Goal: Information Seeking & Learning: Learn about a topic

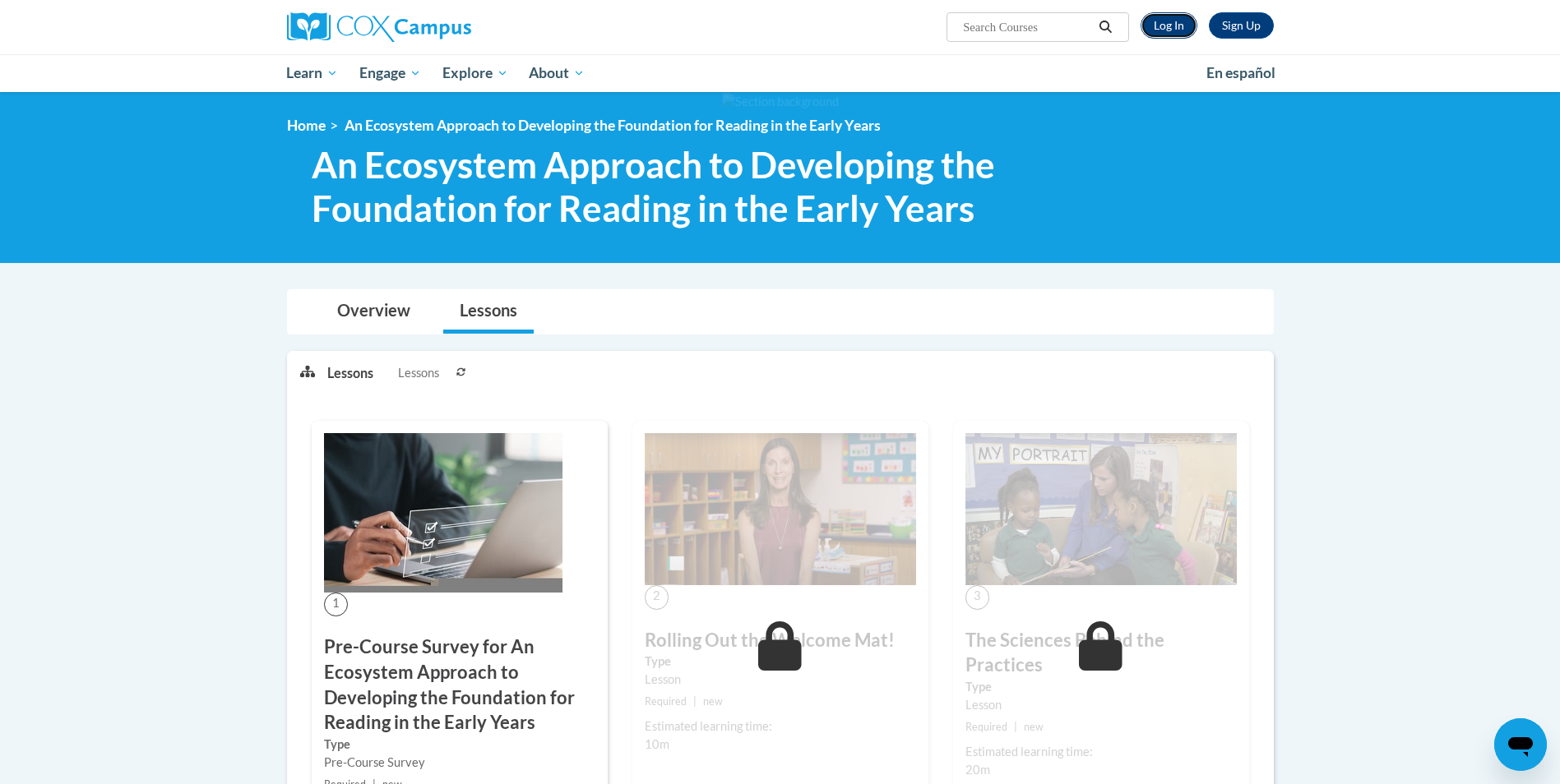
click at [1178, 27] on link "Log In" at bounding box center [1168, 25] width 57 height 26
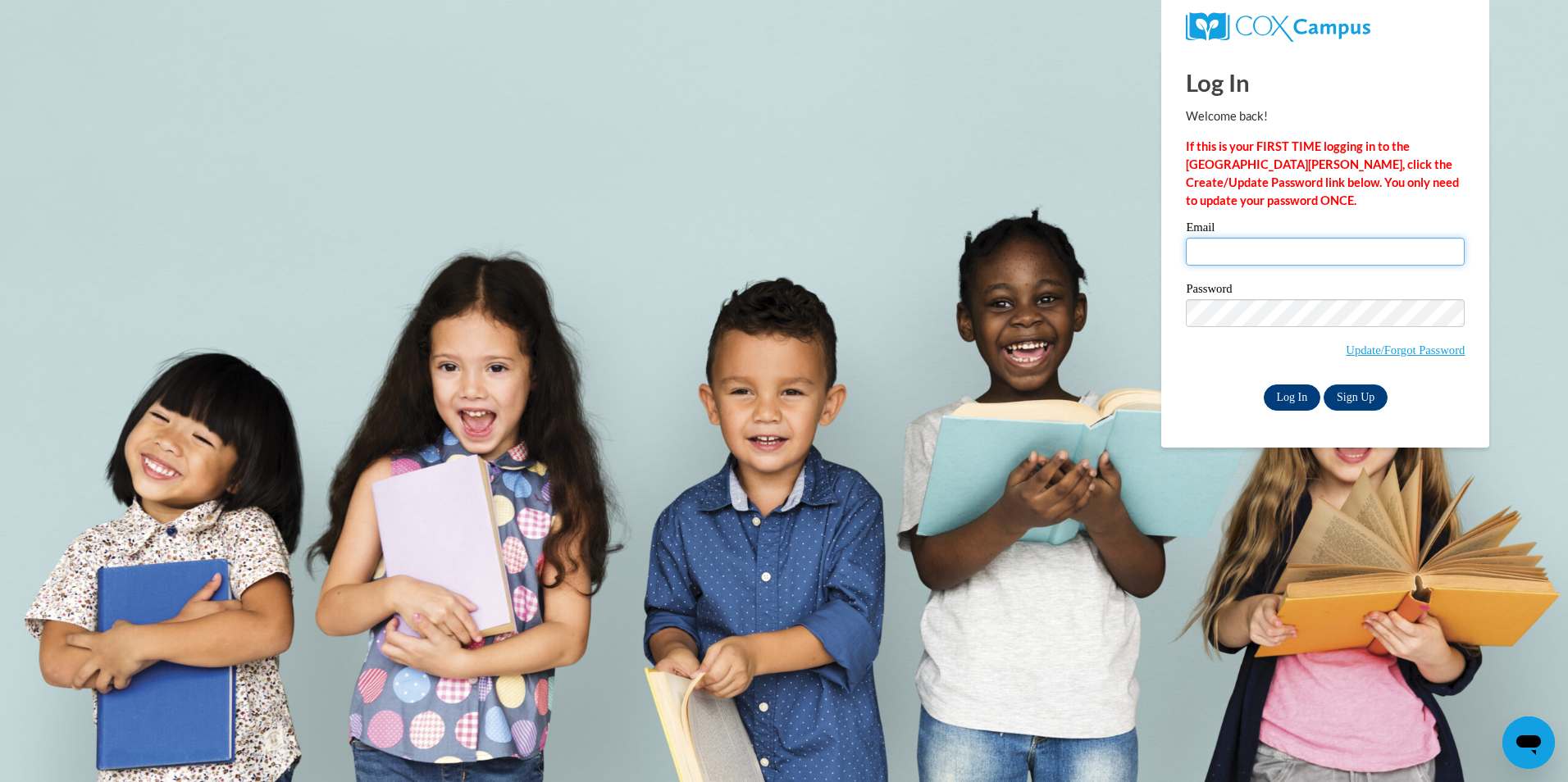
type input "lanay.marie@yahoo.com"
click at [1289, 391] on input "Log In" at bounding box center [1292, 398] width 57 height 26
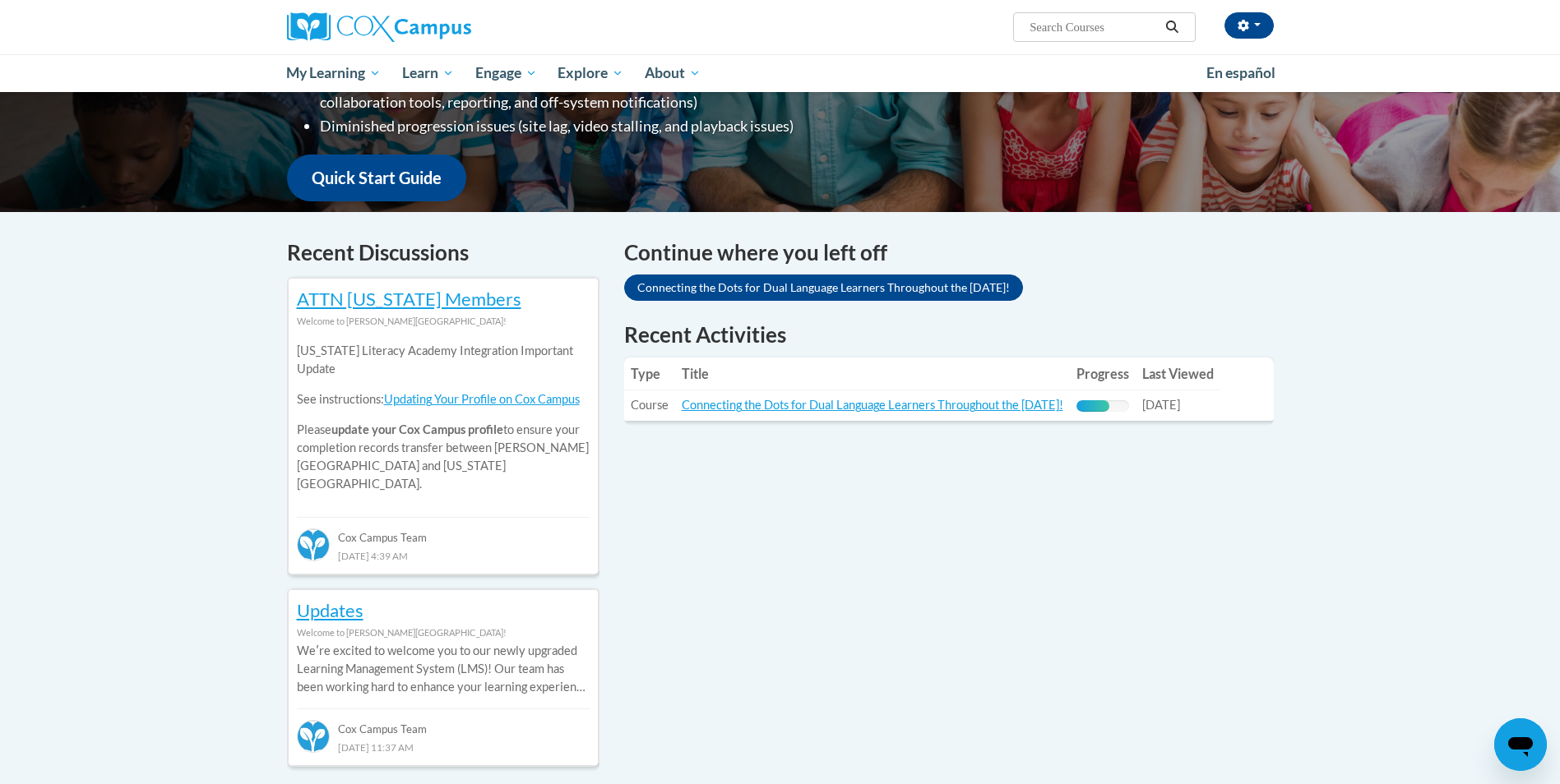
scroll to position [328, 0]
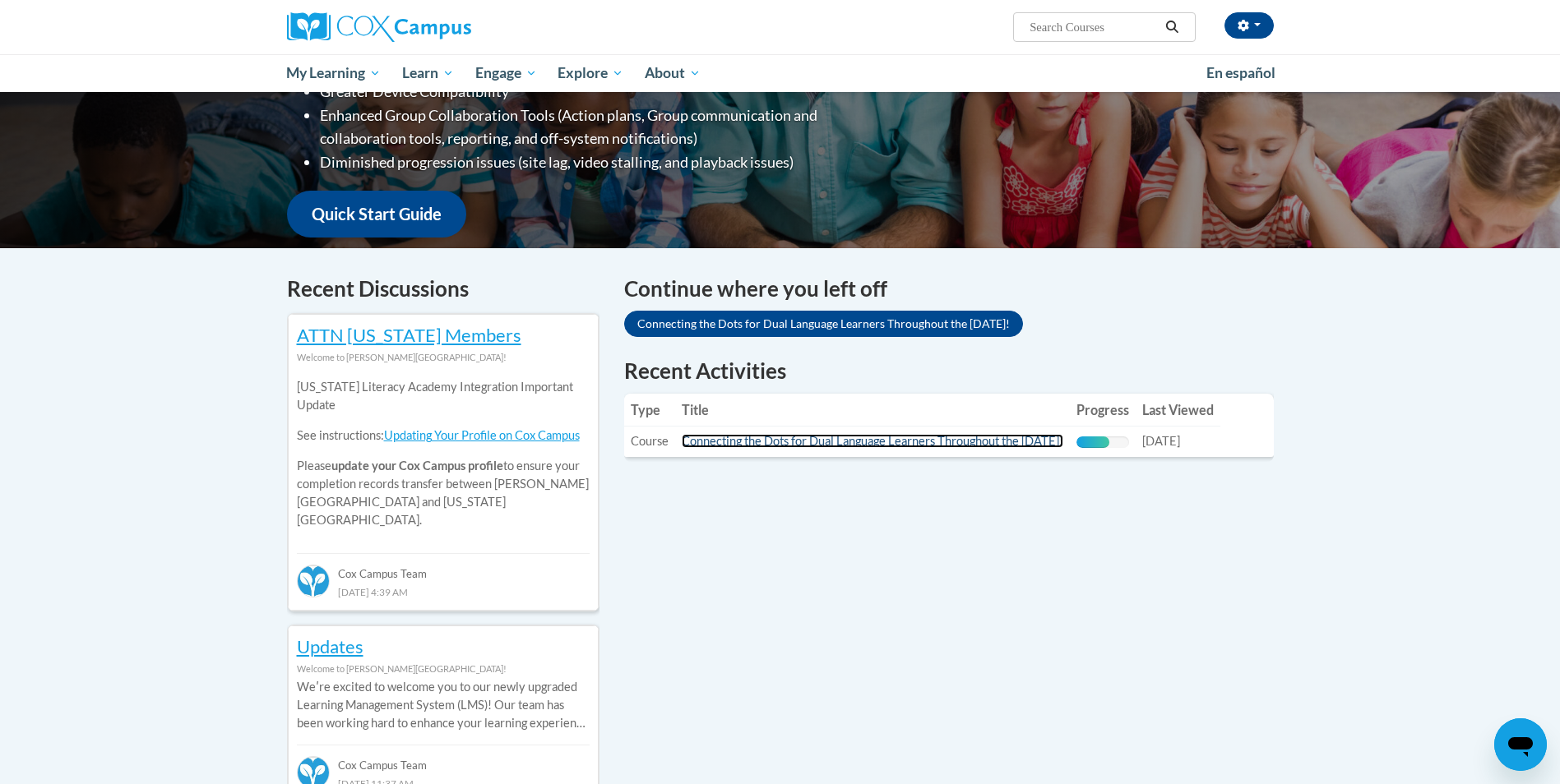
click at [1013, 439] on link "Connecting the Dots for Dual Language Learners Throughout the [DATE]!" at bounding box center [871, 441] width 381 height 14
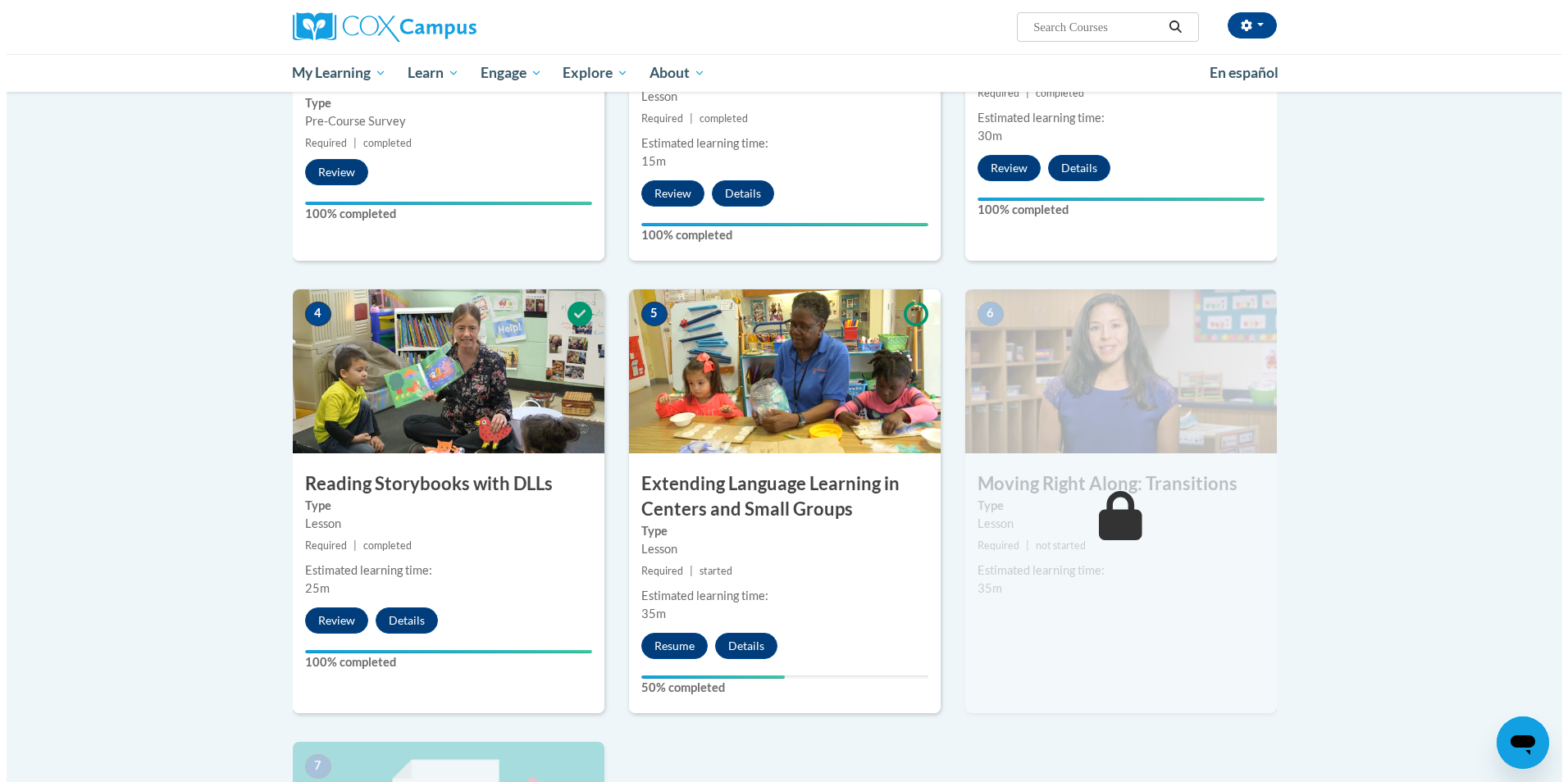
scroll to position [738, 0]
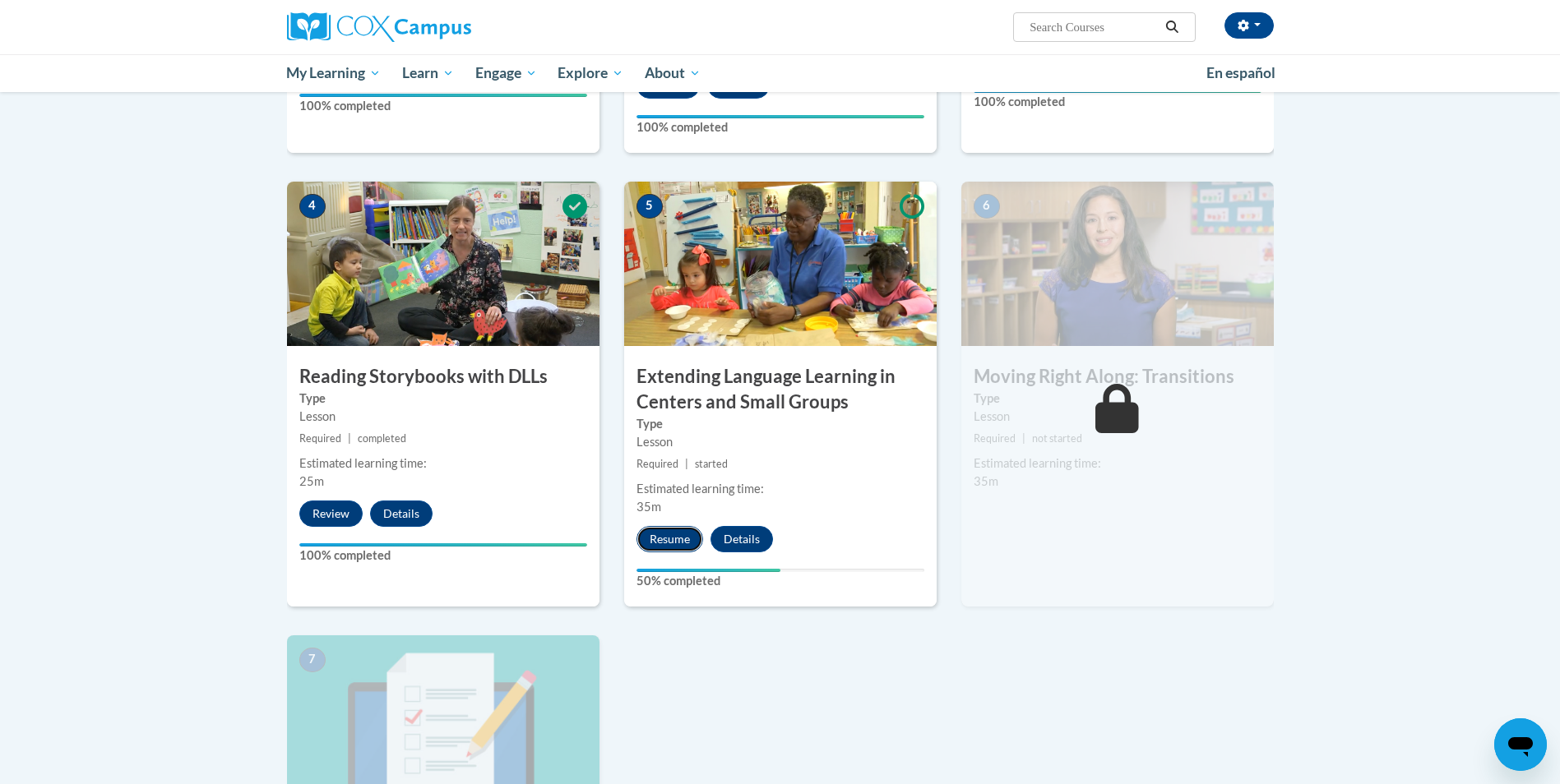
click at [659, 541] on button "Resume" at bounding box center [670, 539] width 67 height 26
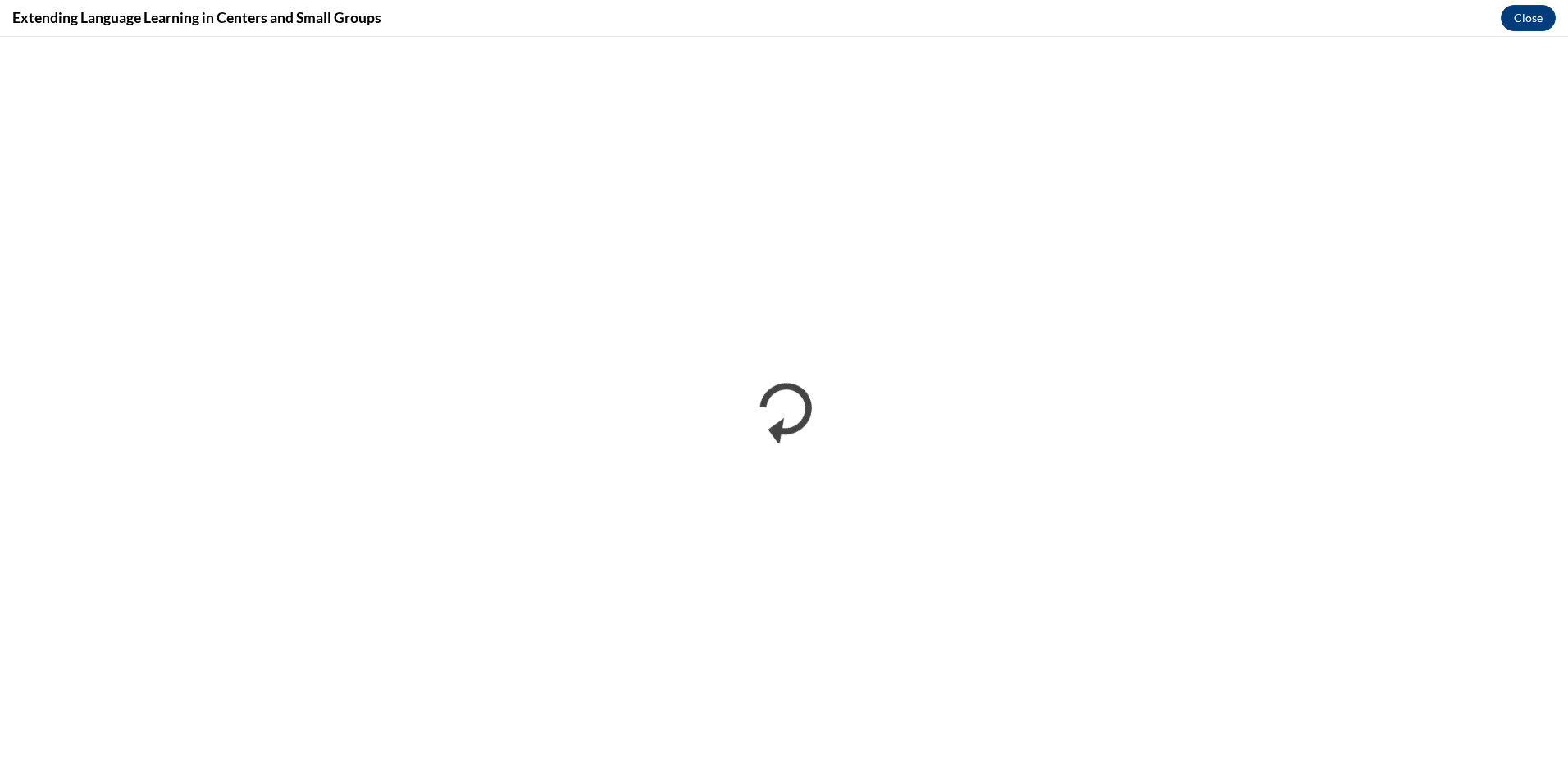
scroll to position [0, 0]
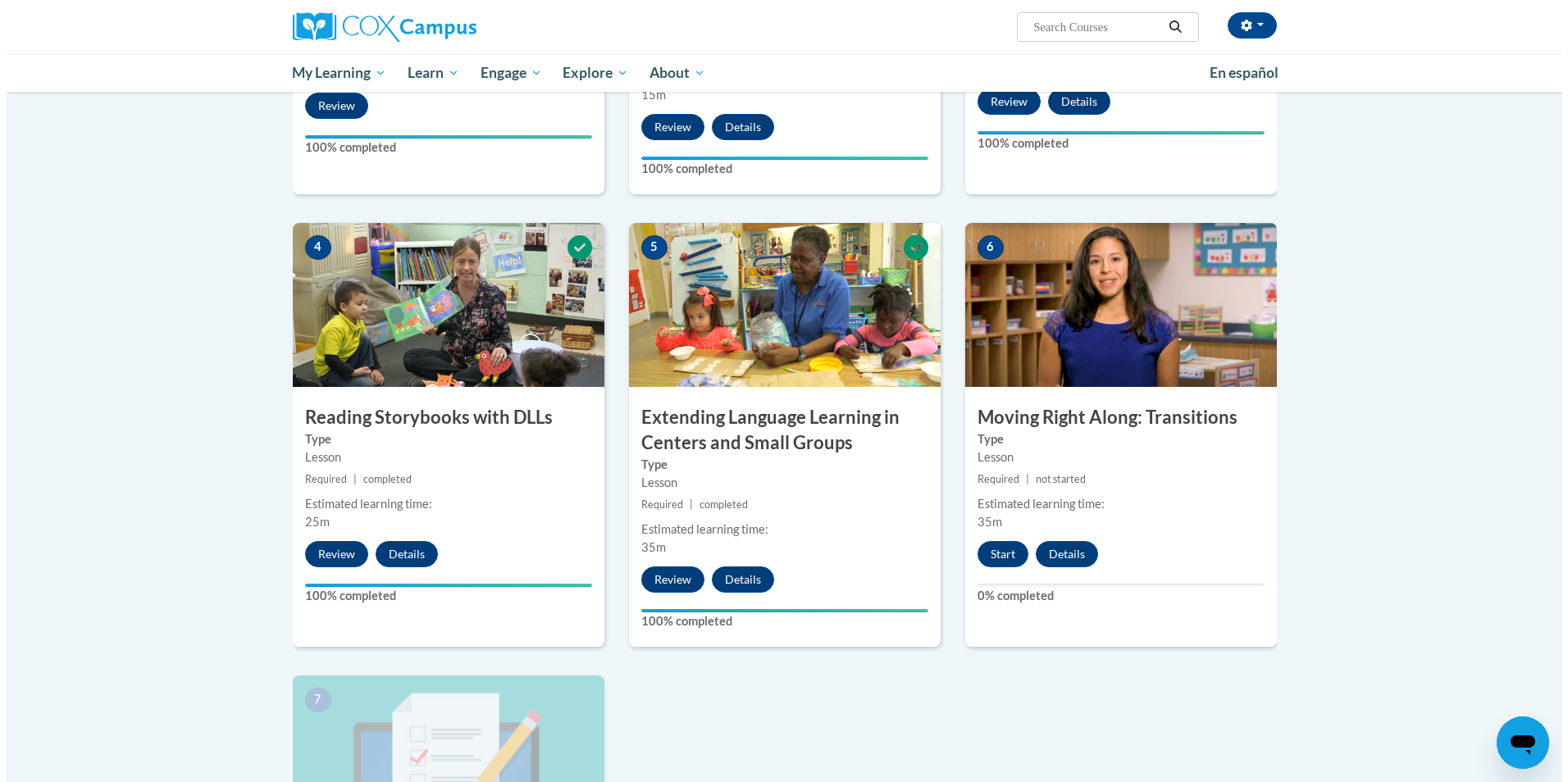
scroll to position [738, 0]
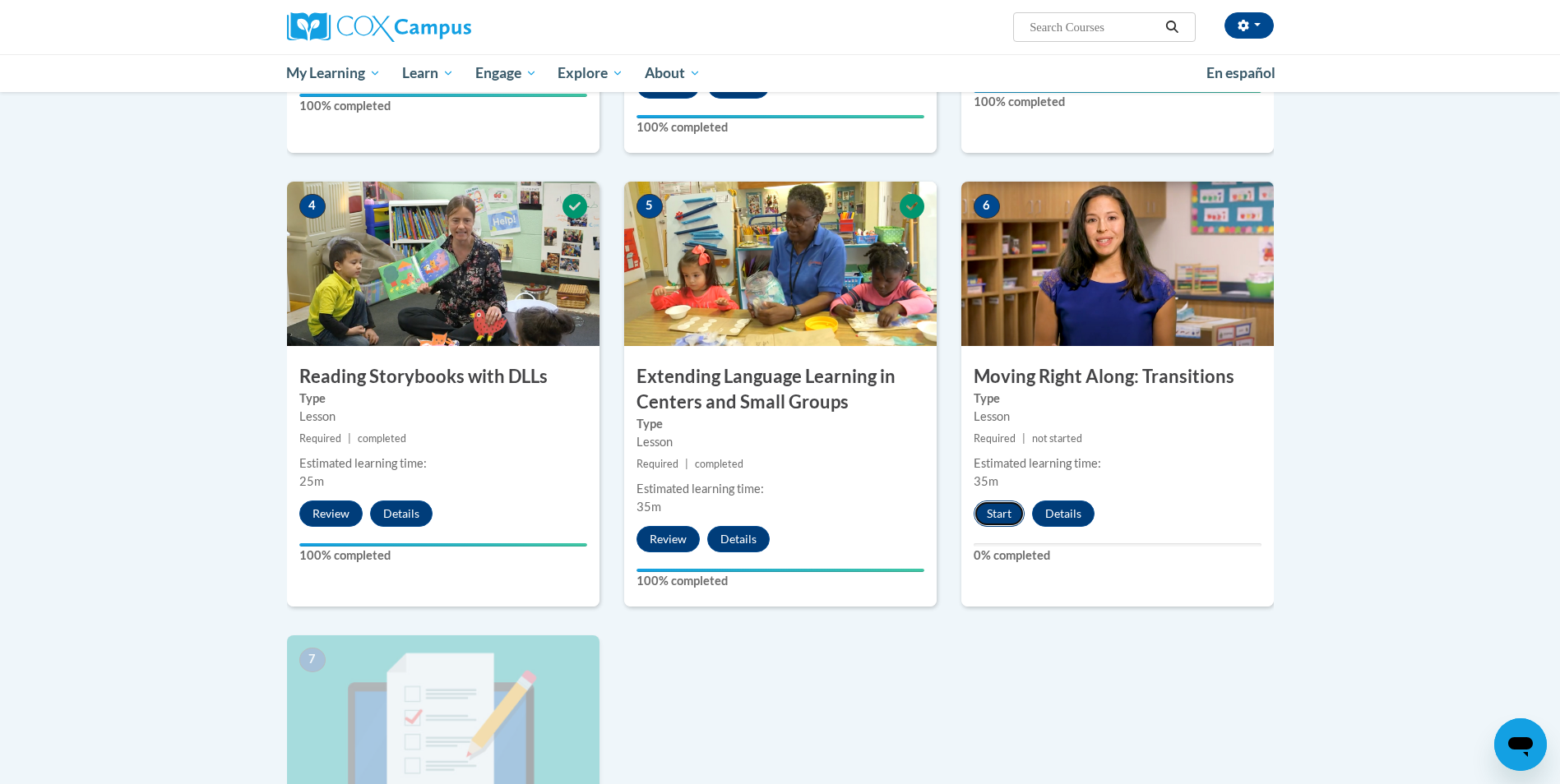
click at [997, 515] on button "Start" at bounding box center [999, 514] width 51 height 26
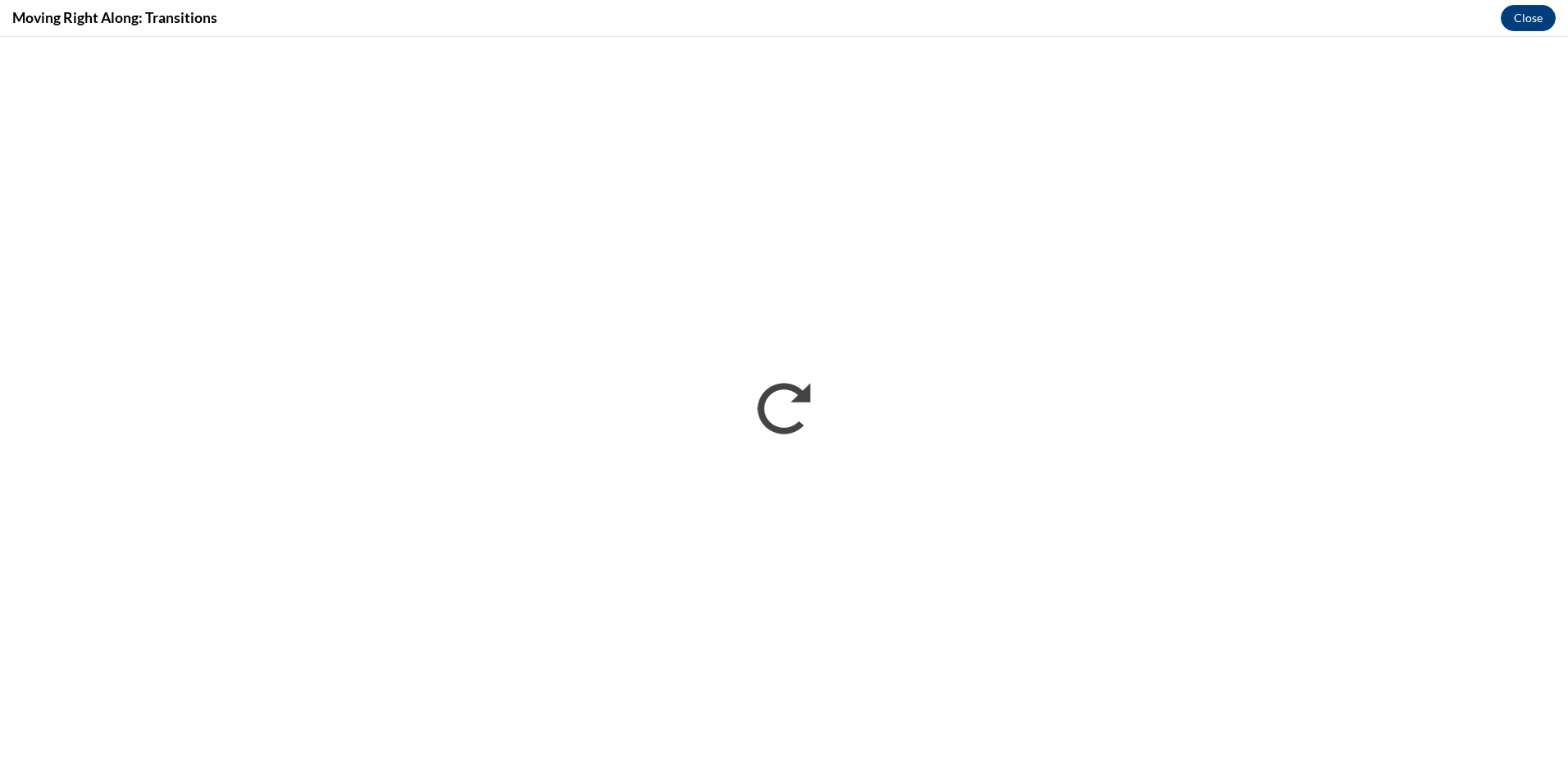
scroll to position [0, 0]
